Goal: Task Accomplishment & Management: Complete application form

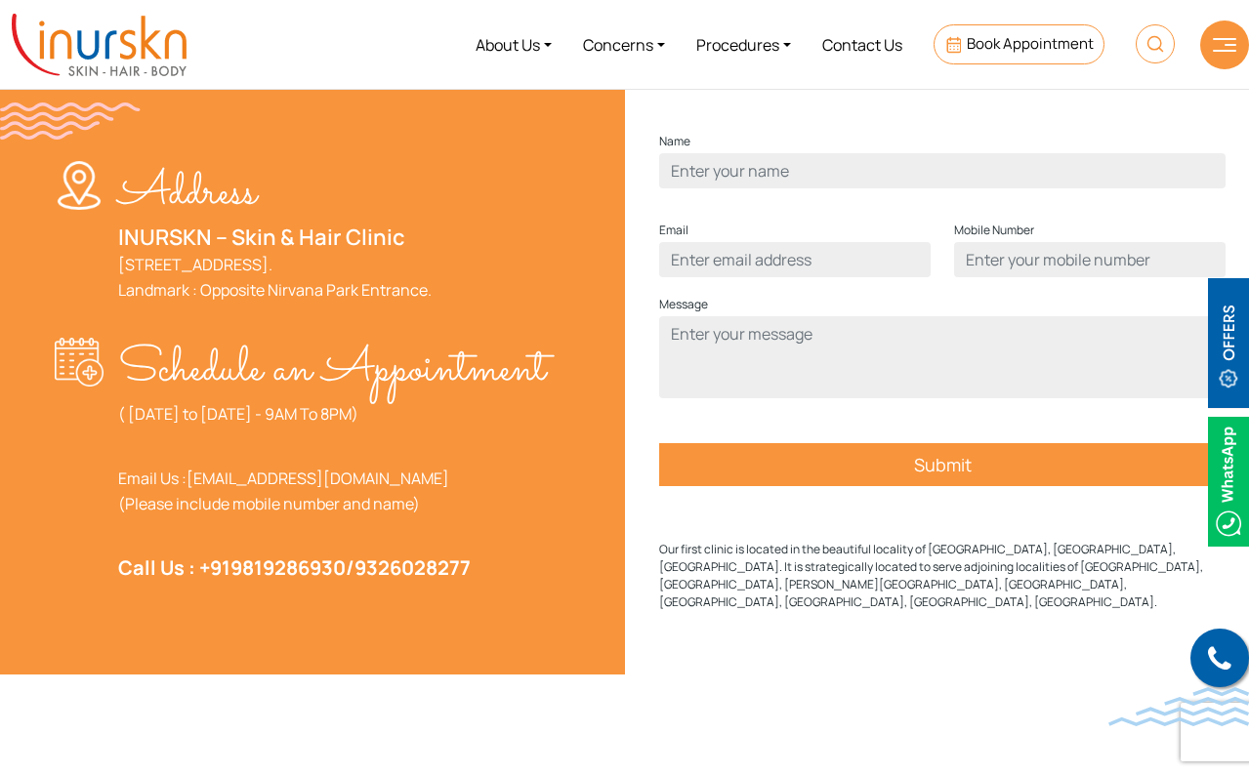
scroll to position [631, 0]
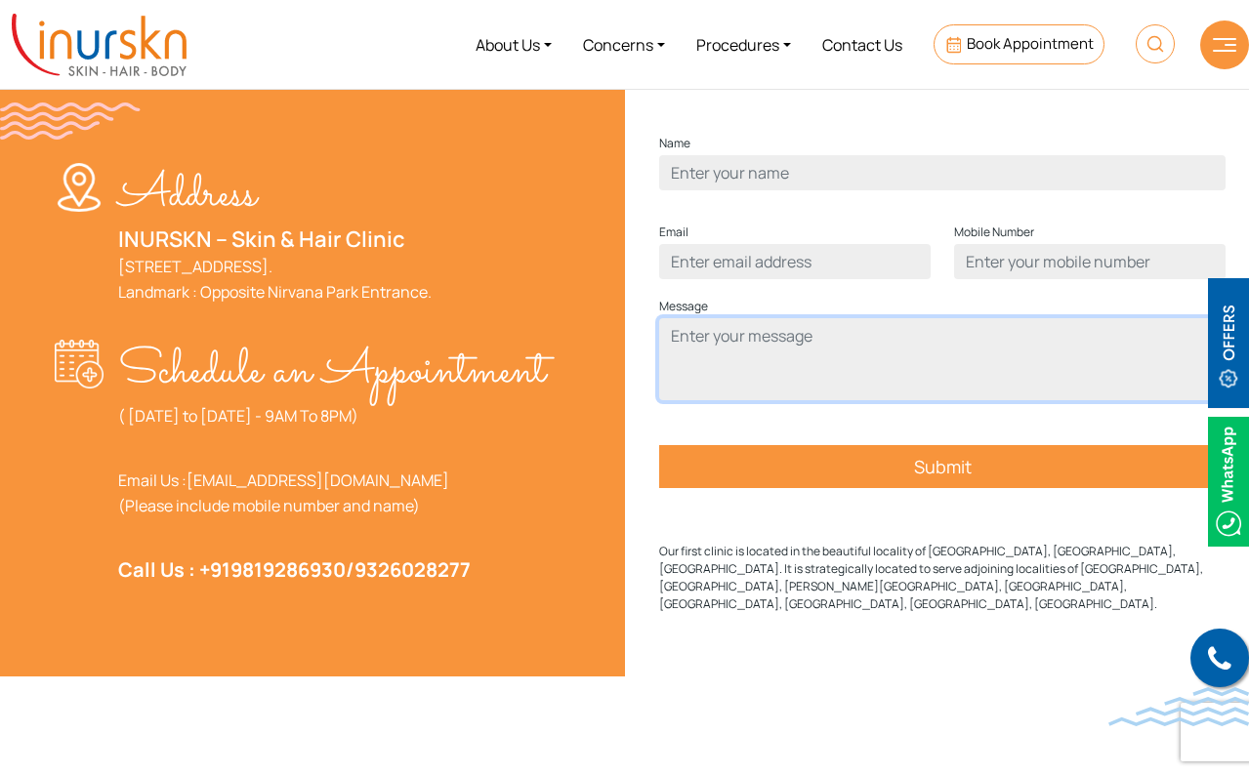
click at [709, 389] on textarea "Contact form" at bounding box center [942, 359] width 566 height 82
type textarea "h"
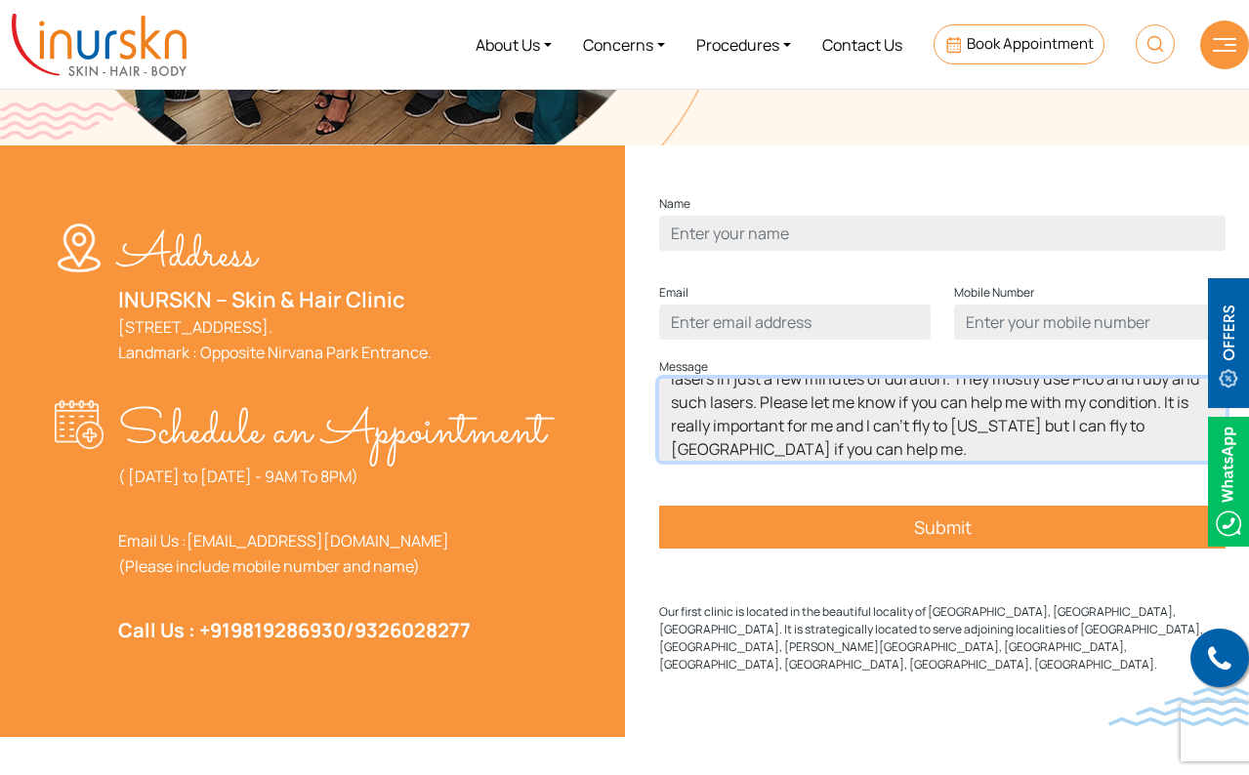
scroll to position [567, 0]
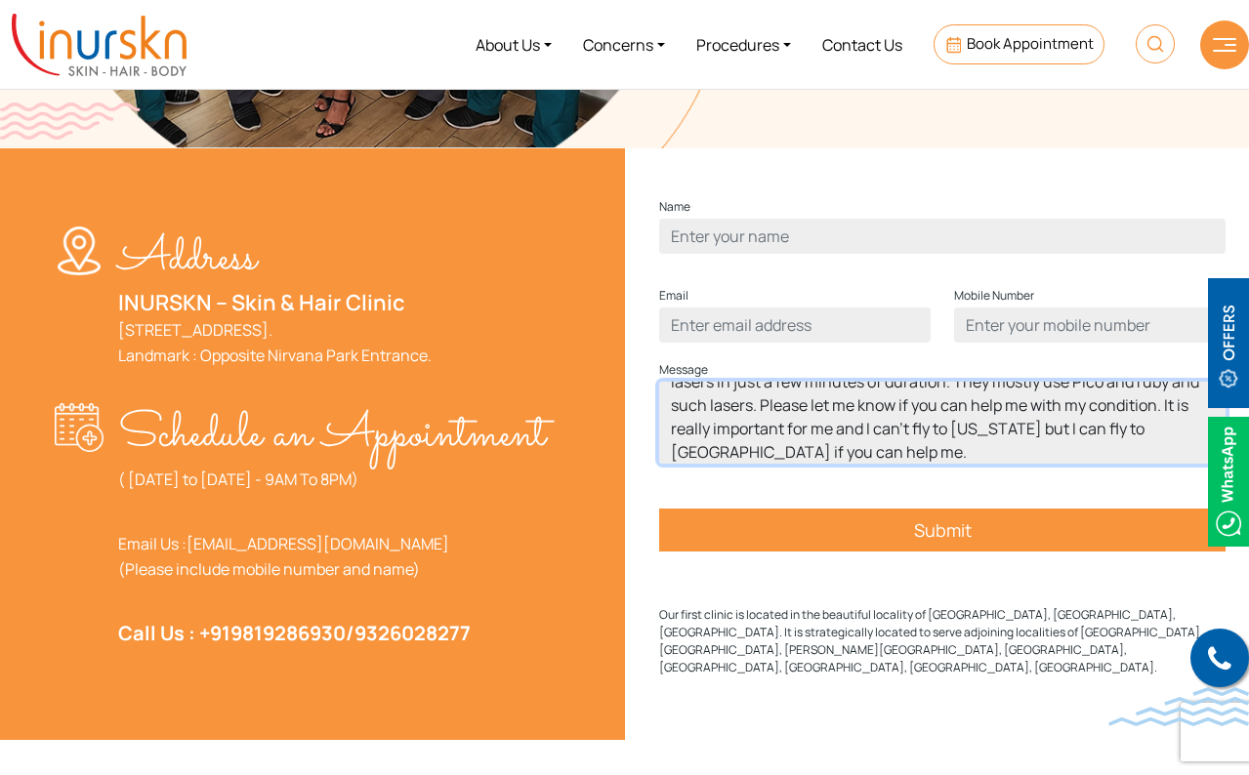
type textarea "Hi, I have tongue pigmentation. Basically I have black dots on tongue and I res…"
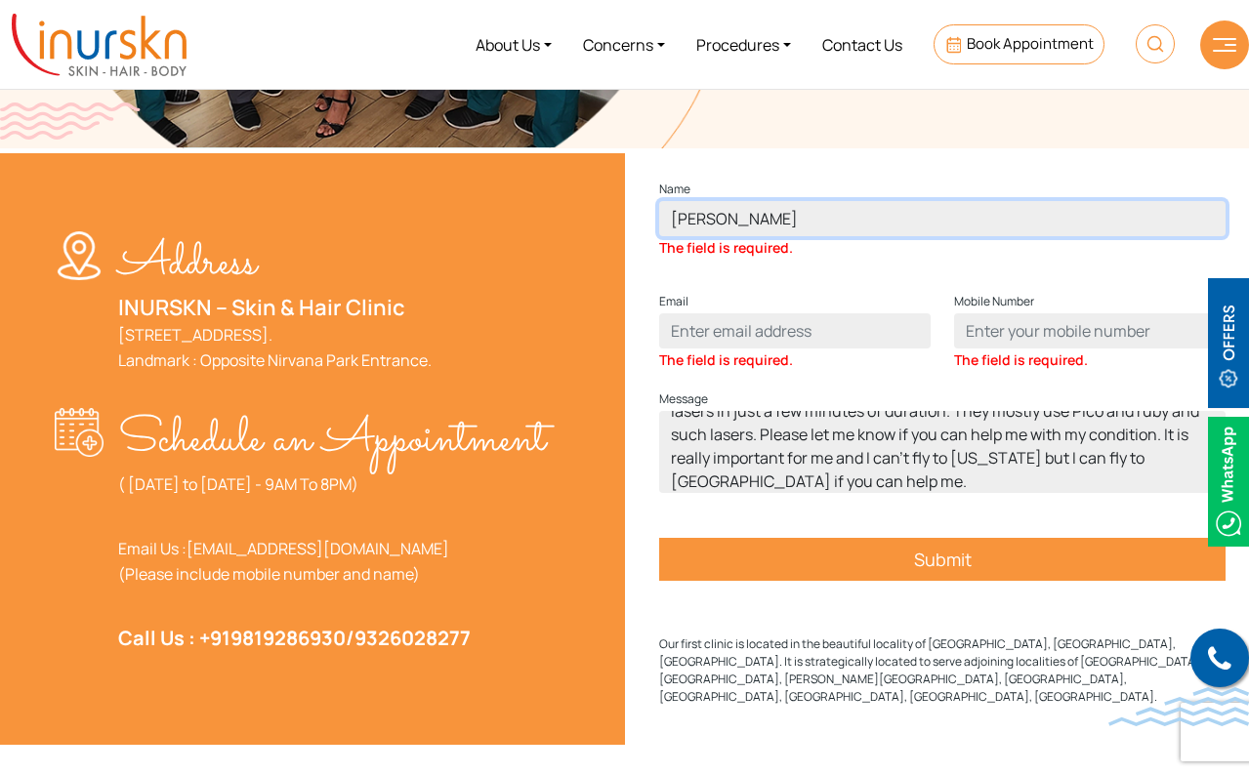
type input "Janvi"
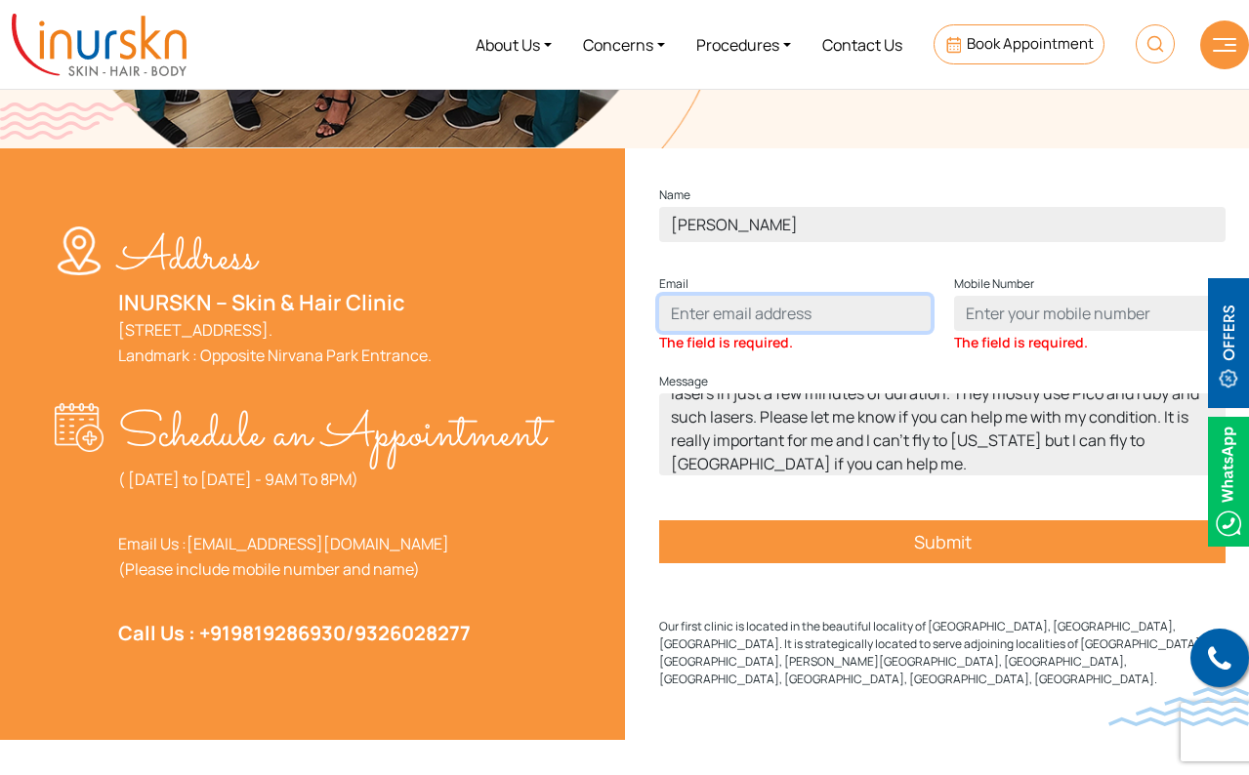
type input "popatjhanvi25@gmail.com"
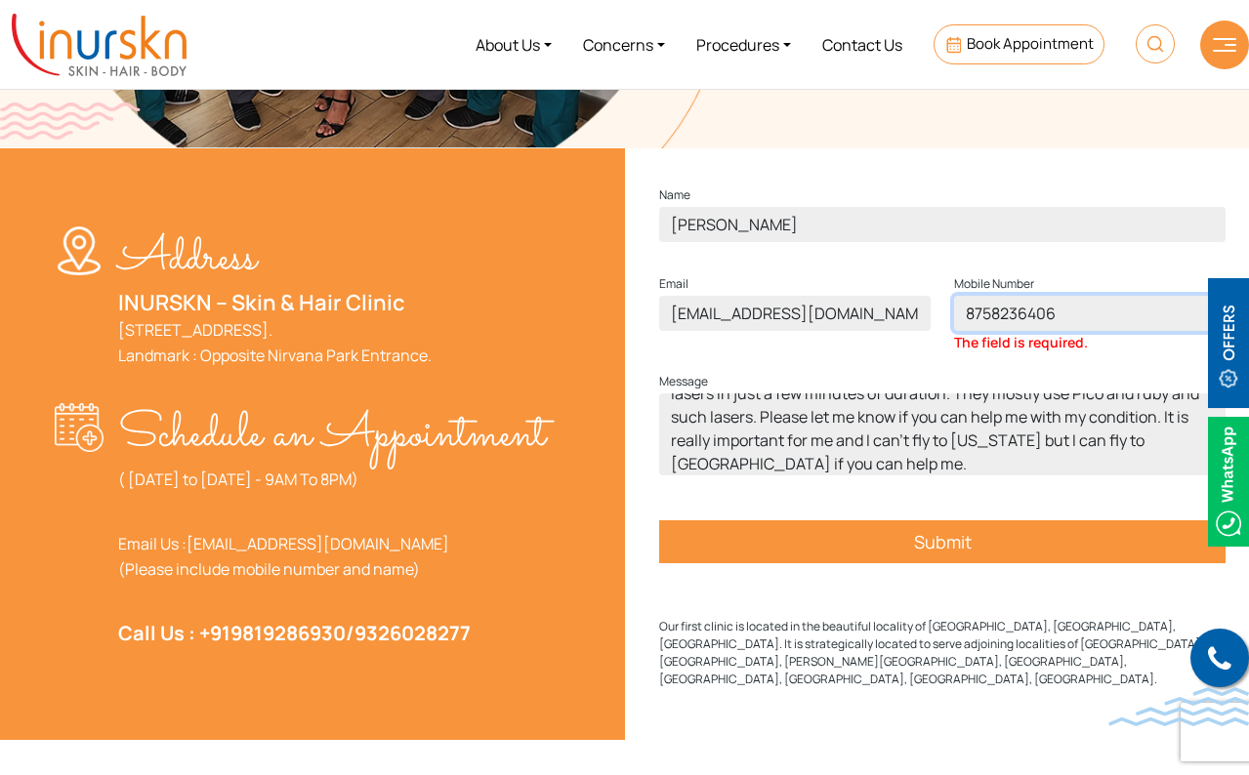
type input "8758236406"
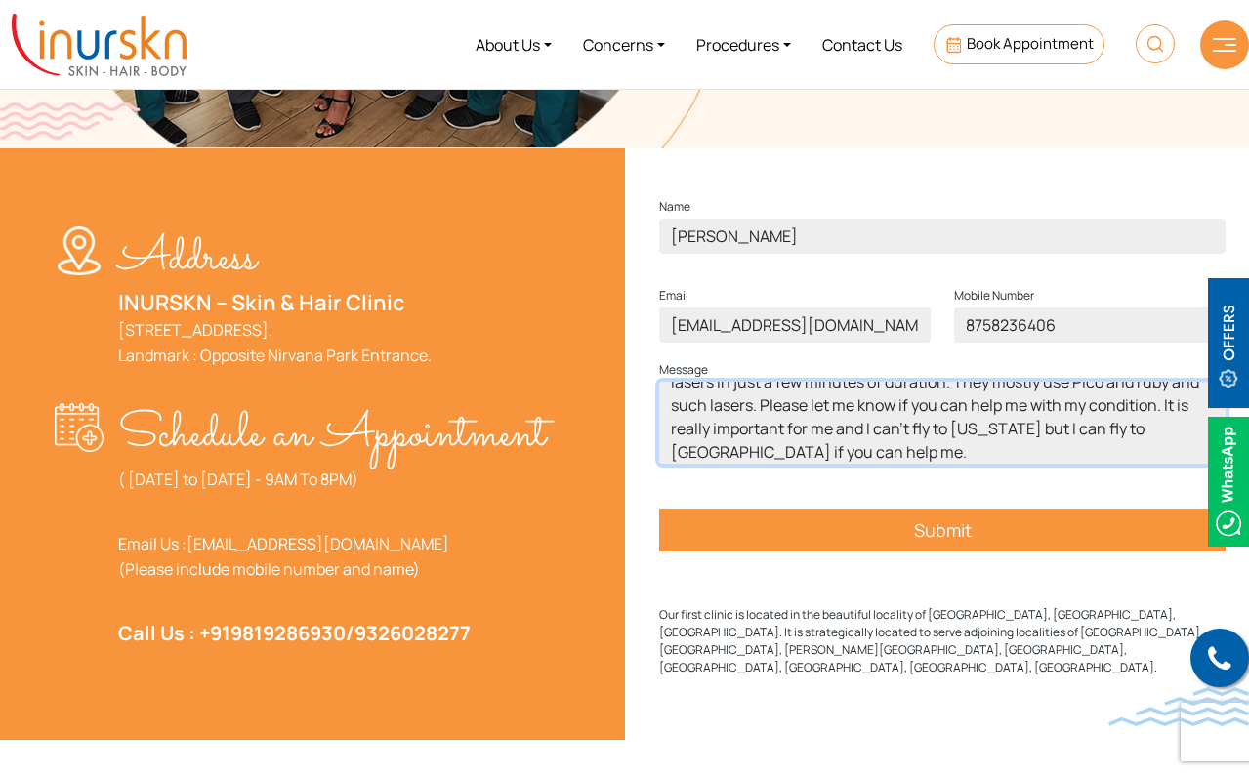
click at [842, 464] on textarea "Hi, I have tongue pigmentation. Basically I have black dots on tongue and I res…" at bounding box center [942, 423] width 566 height 82
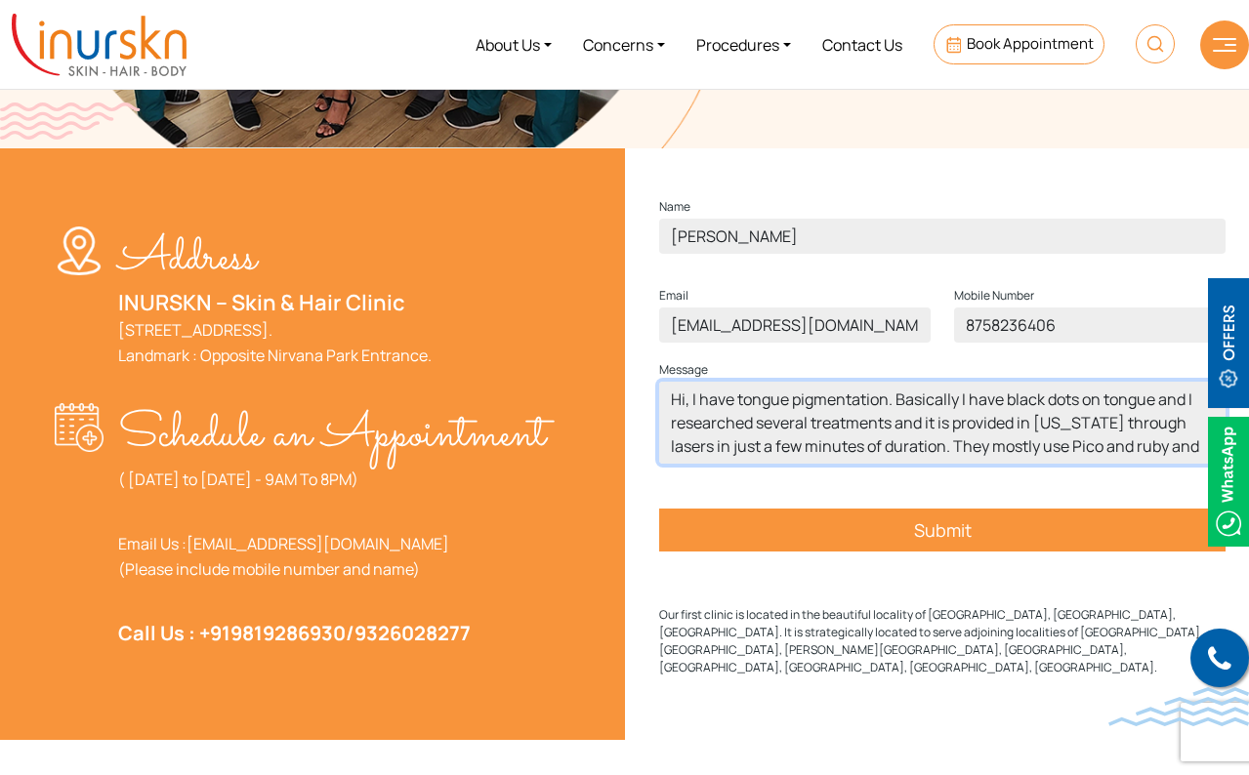
scroll to position [0, 0]
click at [891, 438] on textarea "Hi, I have tongue pigmentation. Basically I have black dots on tongue and I res…" at bounding box center [942, 423] width 566 height 82
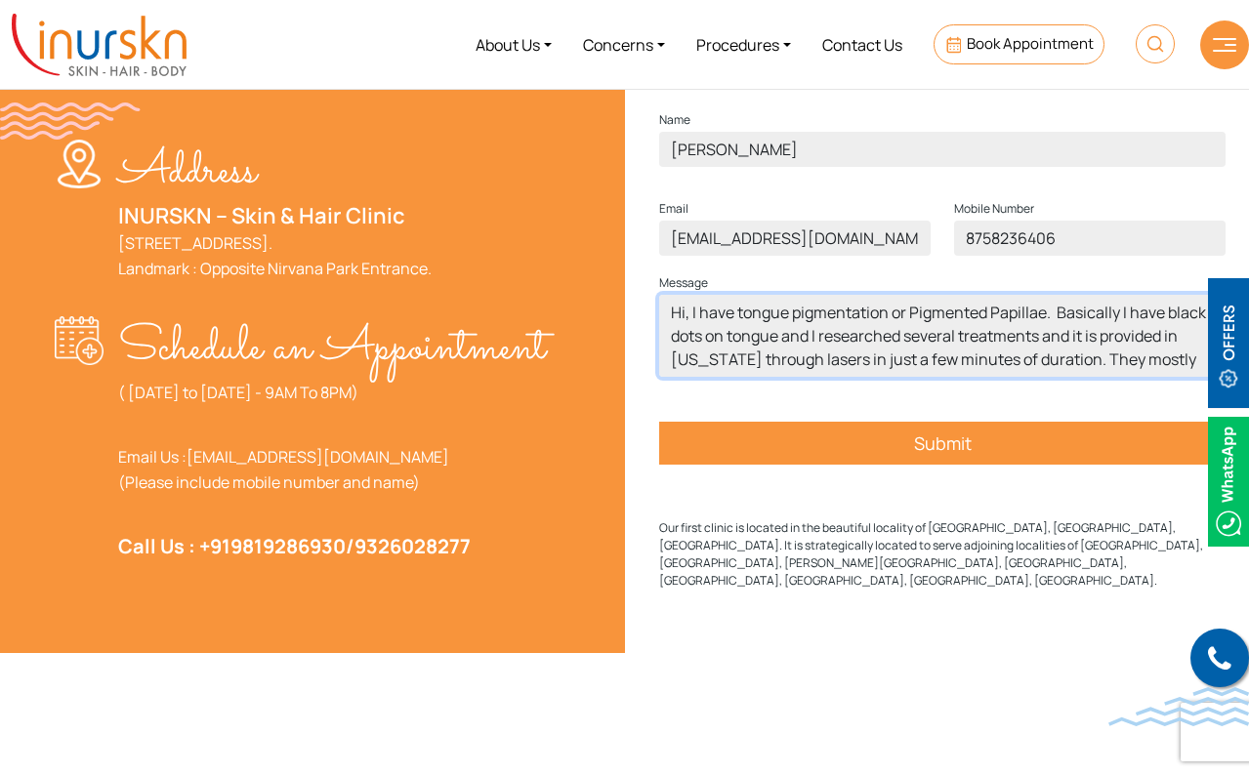
scroll to position [656, 0]
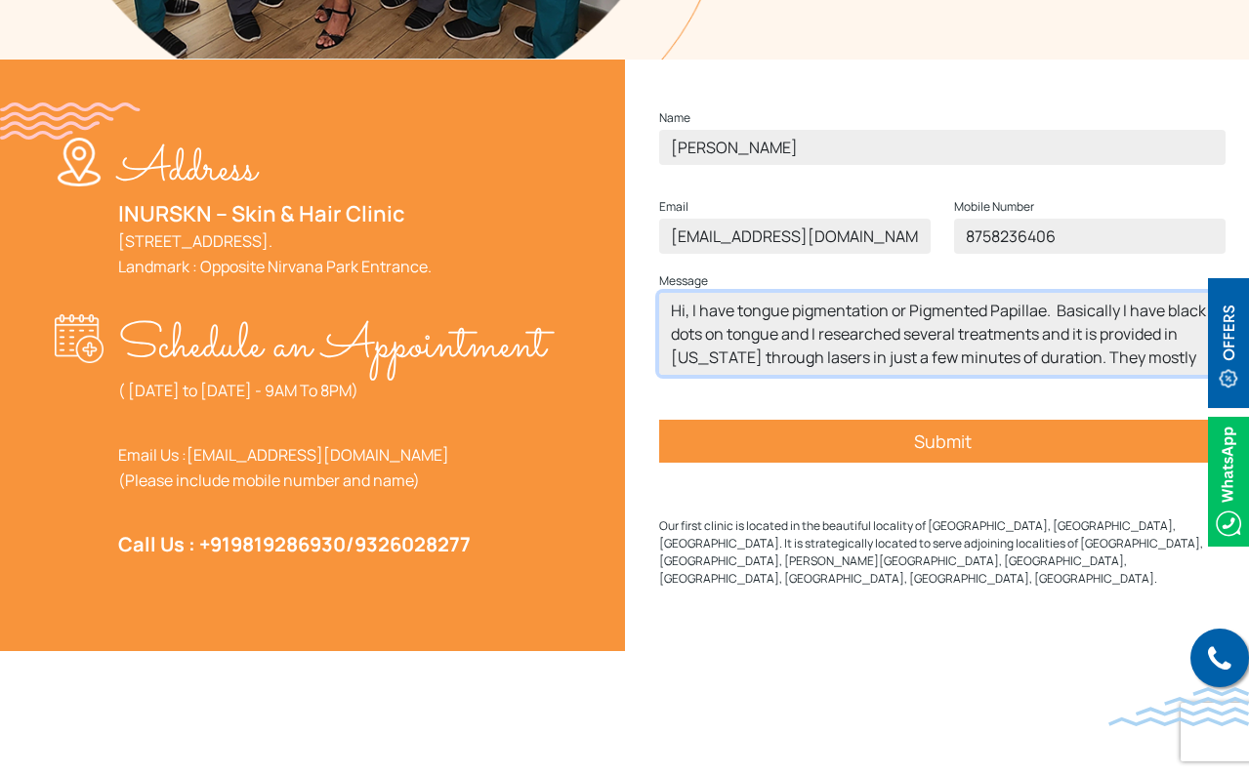
type textarea "Hi, I have tongue pigmentation or Pigmented Papillae. Basically I have black do…"
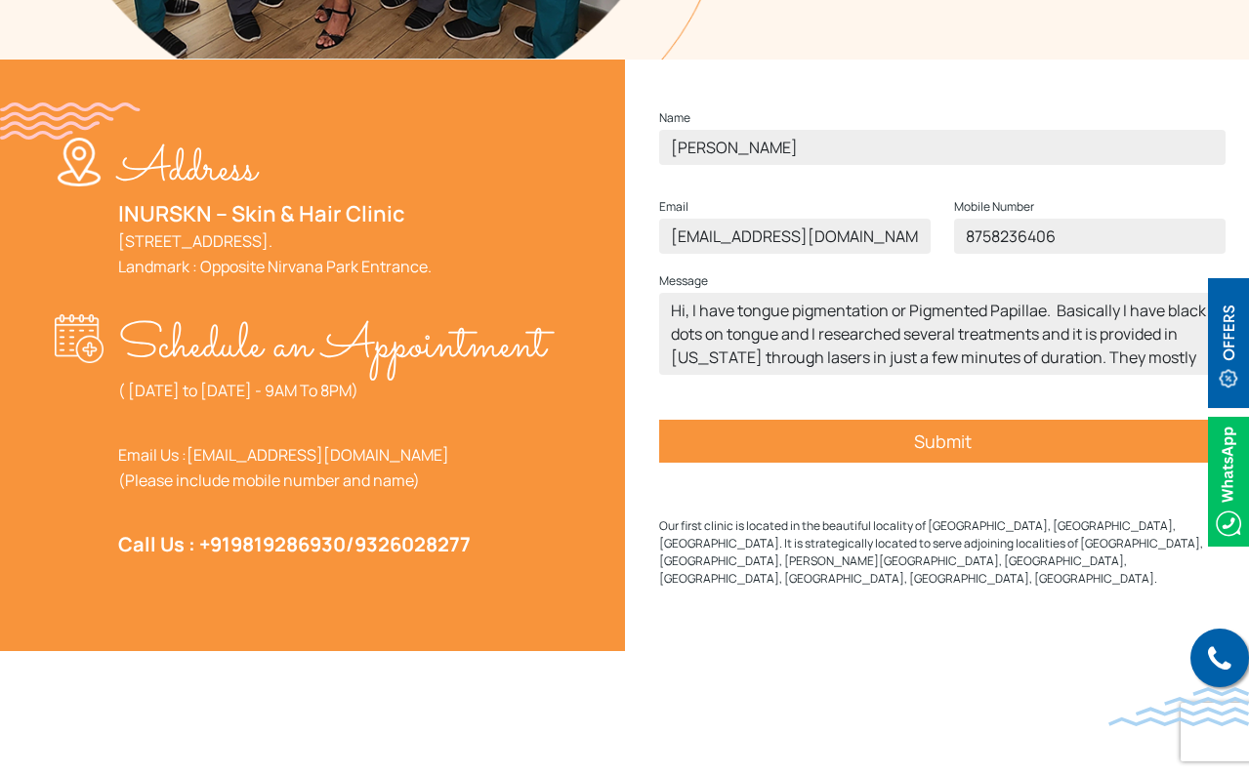
click at [816, 463] on input "Submit" at bounding box center [942, 441] width 566 height 43
click at [873, 254] on input "popatjhanvi25@gmail.com" at bounding box center [795, 236] width 272 height 35
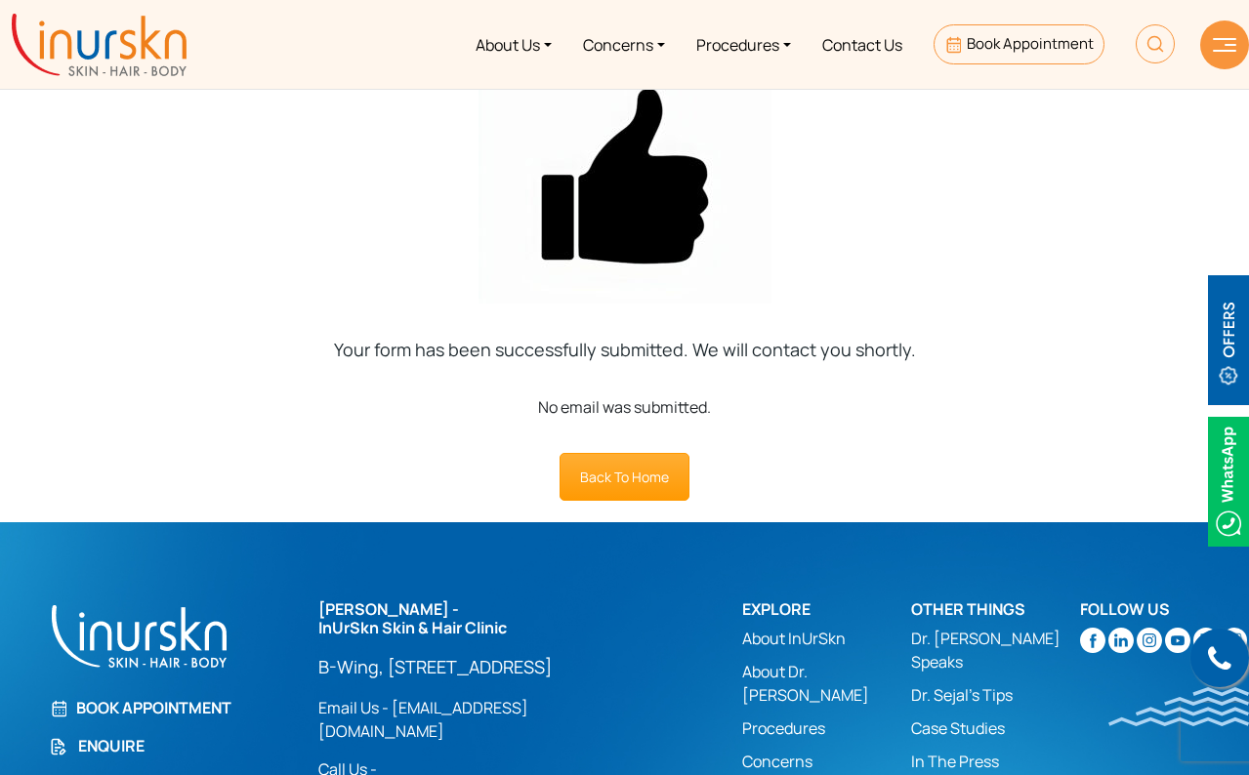
click at [632, 402] on div "No email was submitted." at bounding box center [624, 407] width 1249 height 23
click at [620, 481] on link "Back To Home" at bounding box center [625, 477] width 130 height 48
click at [760, 46] on link "Procedures" at bounding box center [744, 44] width 126 height 73
